Goal: Use online tool/utility: Use online tool/utility

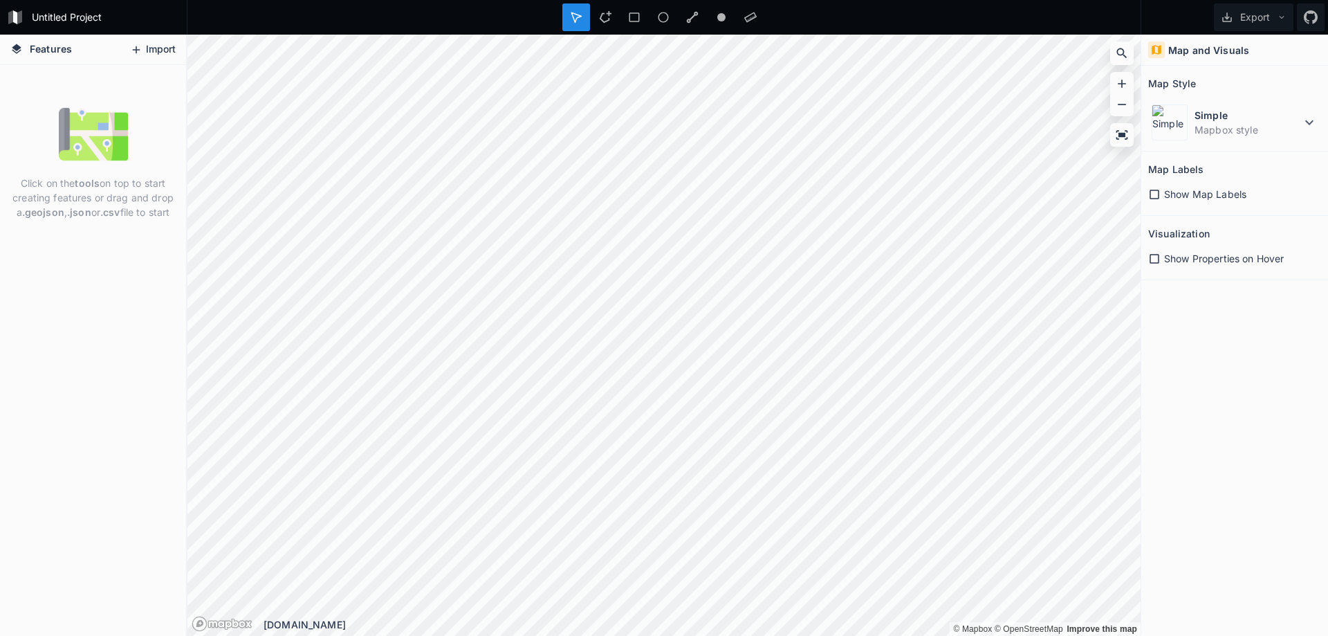
click at [156, 39] on button "Import" at bounding box center [152, 50] width 59 height 22
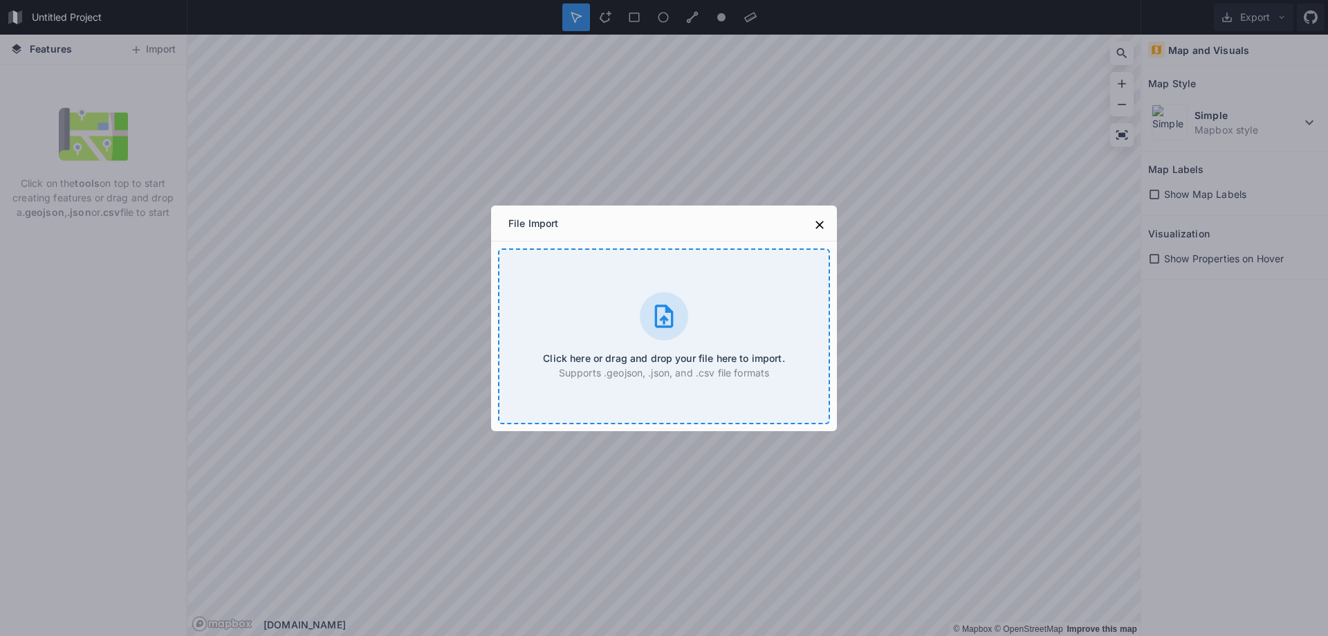
click at [670, 311] on icon at bounding box center [664, 315] width 19 height 23
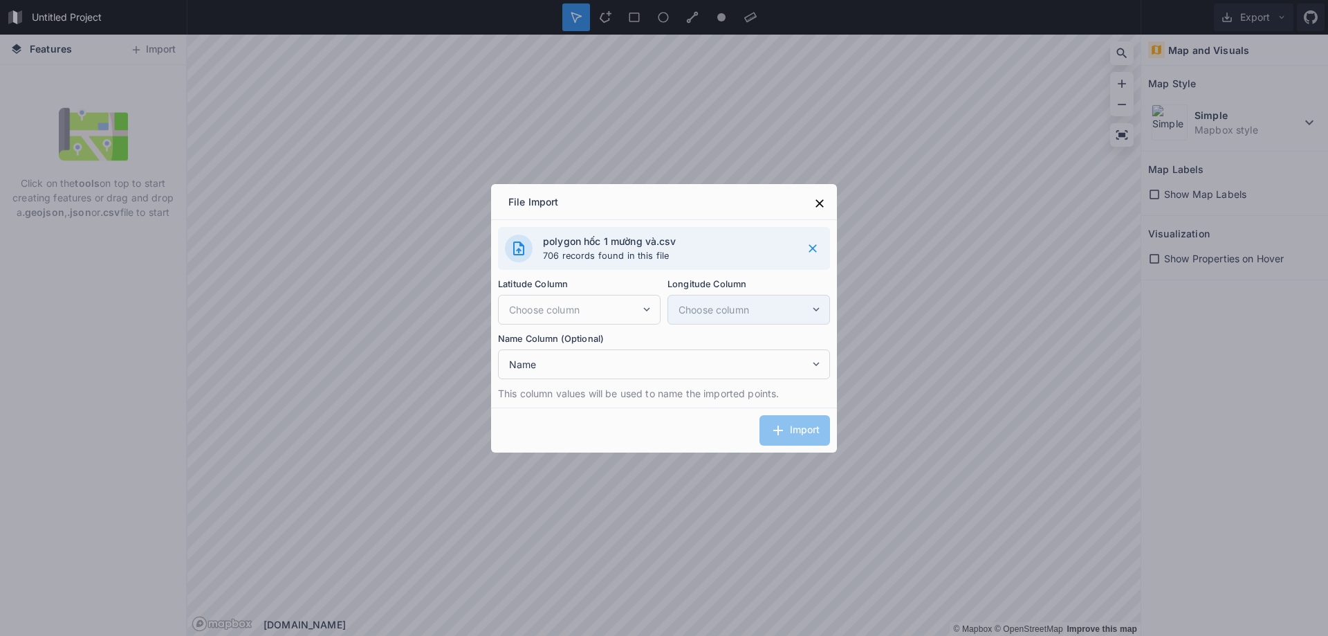
click at [756, 309] on span "Choose column" at bounding box center [743, 309] width 131 height 15
click at [798, 307] on span "Choose column" at bounding box center [743, 309] width 131 height 15
click at [620, 299] on div "Choose column" at bounding box center [579, 310] width 163 height 30
click at [626, 368] on span "Name" at bounding box center [659, 364] width 301 height 15
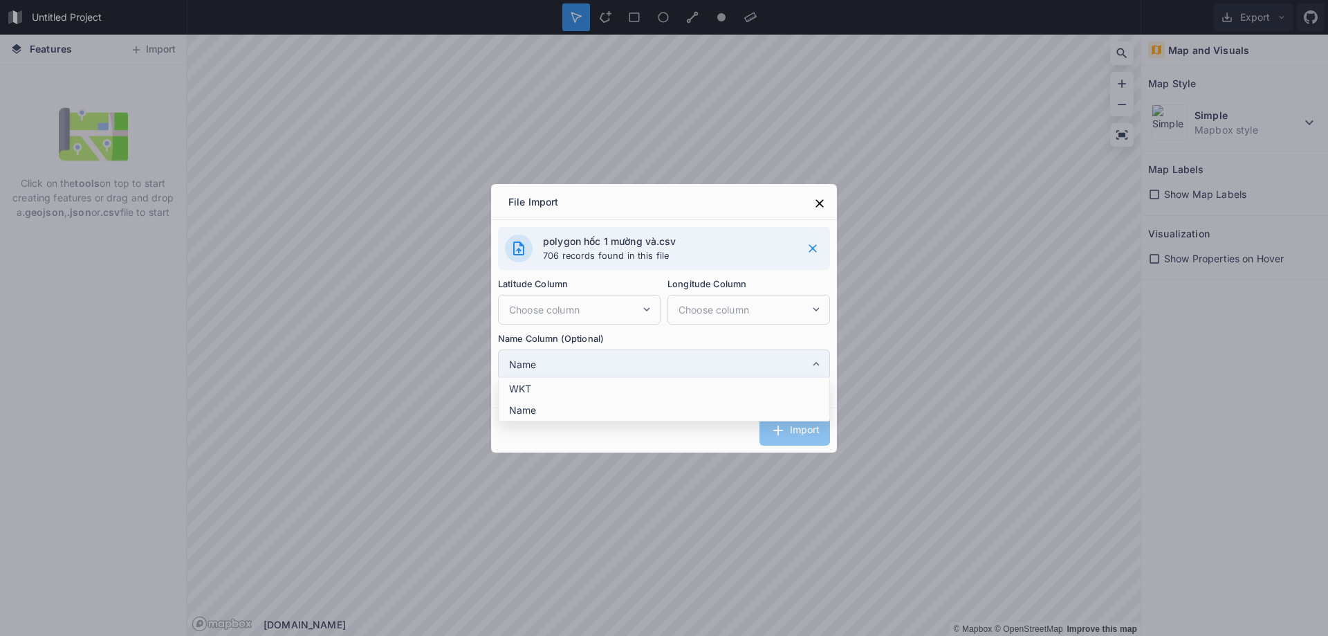
click at [626, 368] on span "Name" at bounding box center [659, 364] width 301 height 15
click at [625, 361] on span "Name" at bounding box center [659, 364] width 301 height 15
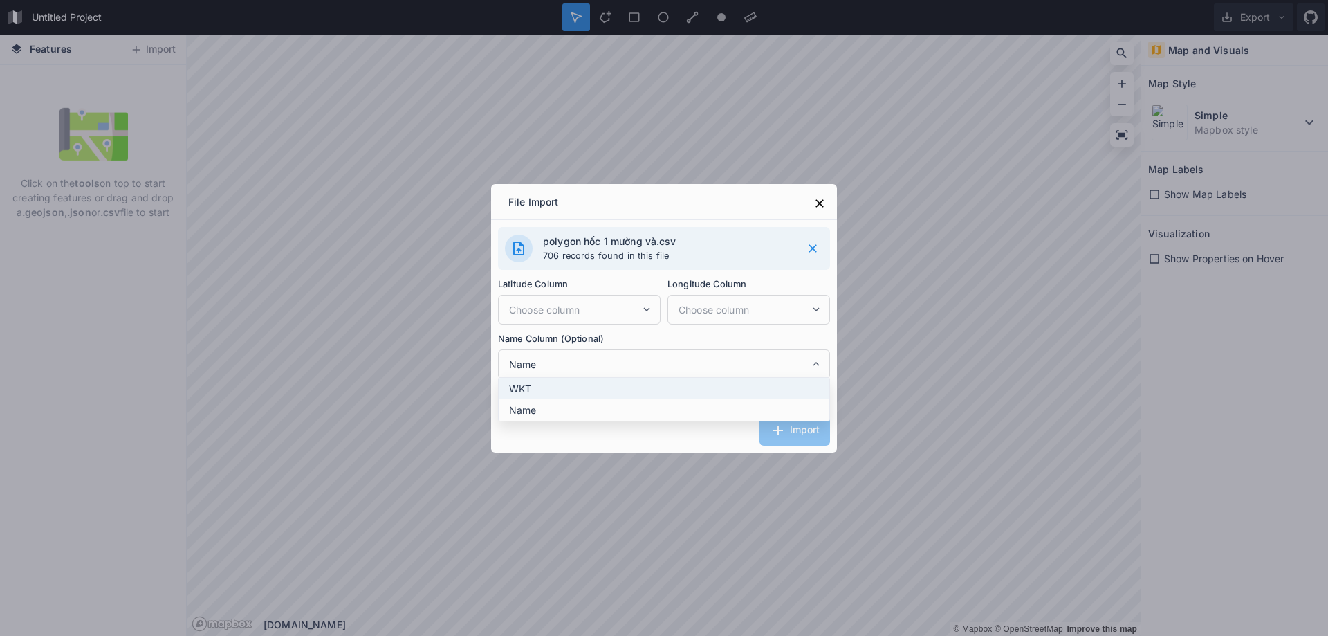
click at [566, 392] on span "WKT" at bounding box center [667, 388] width 317 height 15
click at [781, 429] on div "Import" at bounding box center [664, 429] width 346 height 45
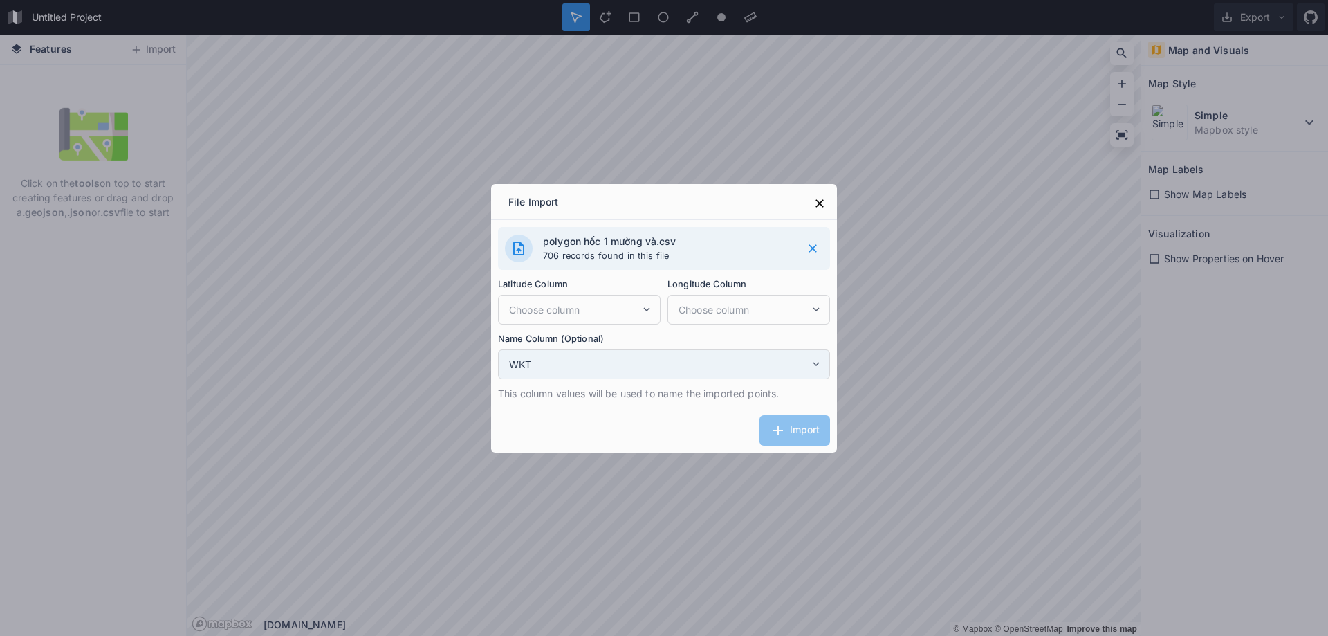
click at [623, 358] on span "WKT" at bounding box center [659, 364] width 301 height 15
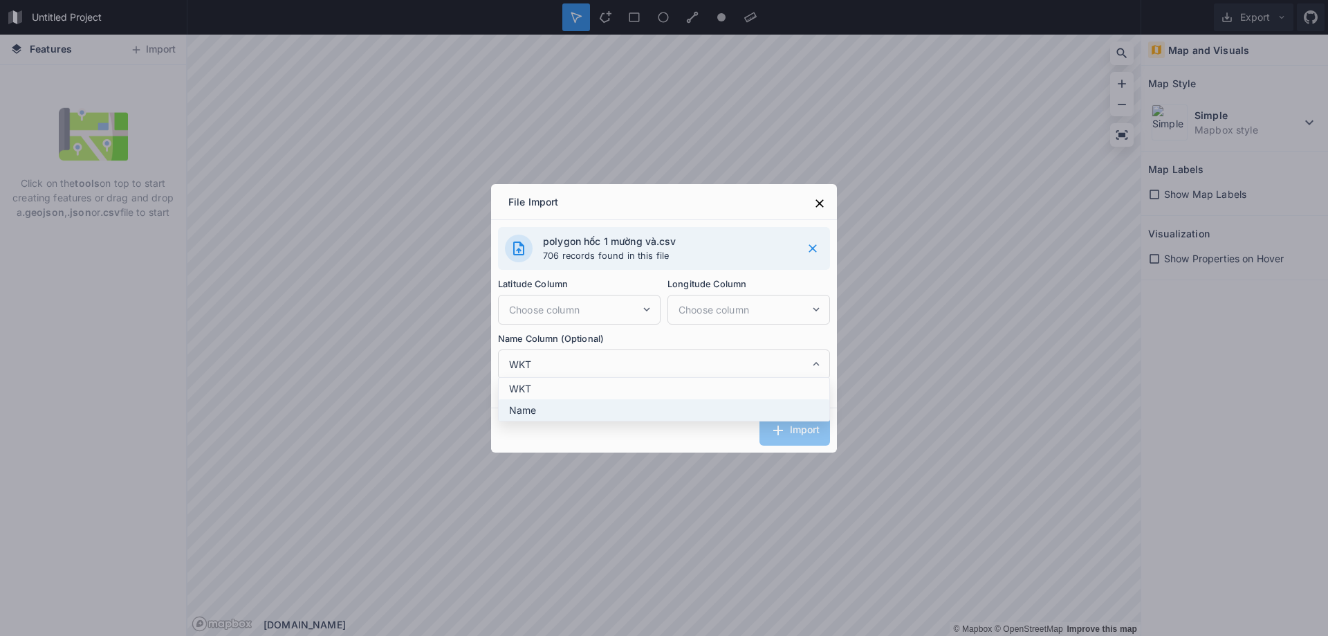
click at [572, 410] on span "Name" at bounding box center [667, 410] width 317 height 15
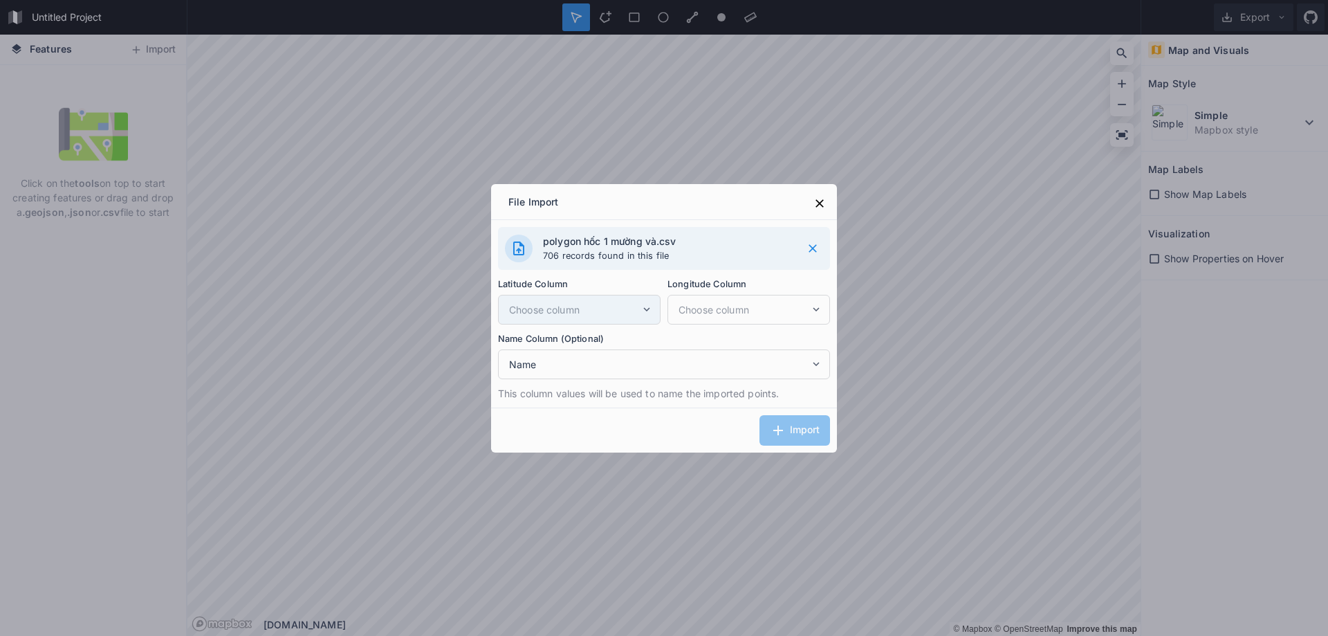
click at [574, 309] on span "Choose column" at bounding box center [574, 309] width 131 height 15
click at [662, 313] on div "Latitude Column Choose column Longitude Column Choose column" at bounding box center [664, 297] width 332 height 55
click at [640, 309] on icon at bounding box center [646, 309] width 12 height 12
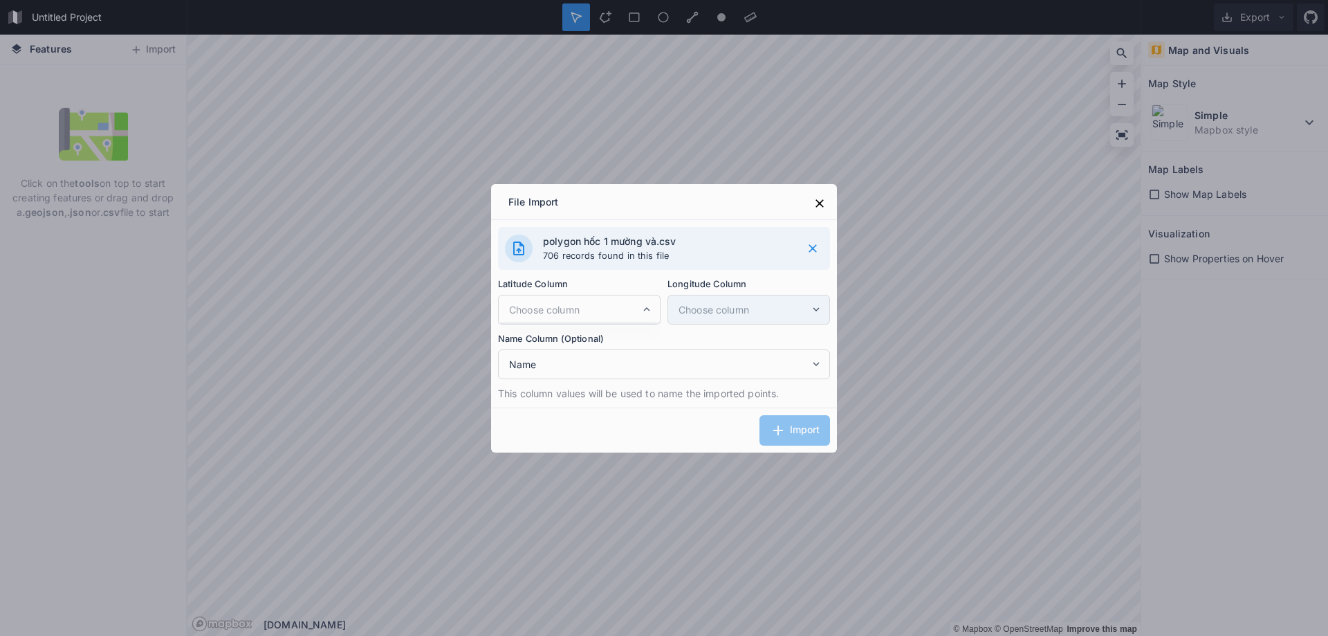
click at [716, 309] on span "Choose column" at bounding box center [743, 309] width 131 height 15
click at [823, 204] on icon at bounding box center [820, 203] width 14 height 14
